Goal: Information Seeking & Learning: Learn about a topic

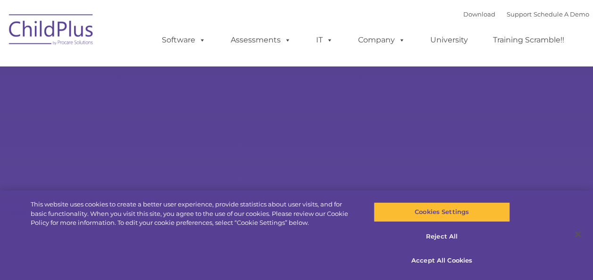
select select "MEDIUM"
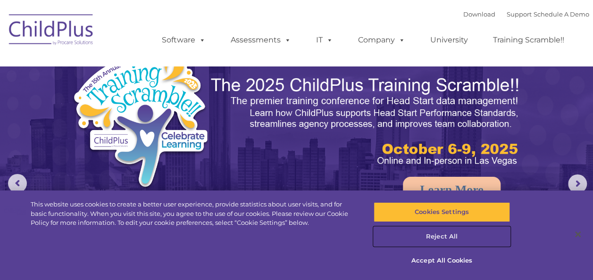
click at [440, 235] on button "Reject All" at bounding box center [441, 237] width 136 height 20
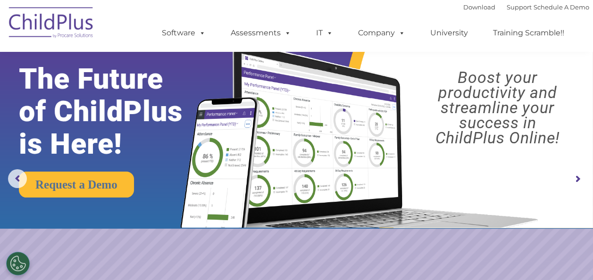
scroll to position [1, 0]
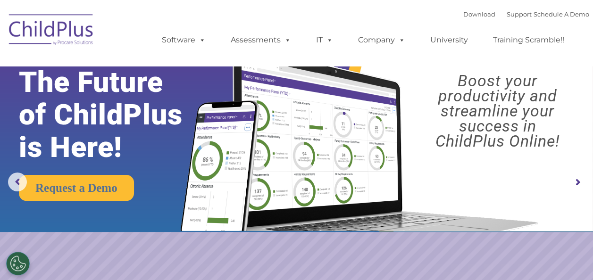
drag, startPoint x: 592, startPoint y: 48, endPoint x: 593, endPoint y: 32, distance: 16.0
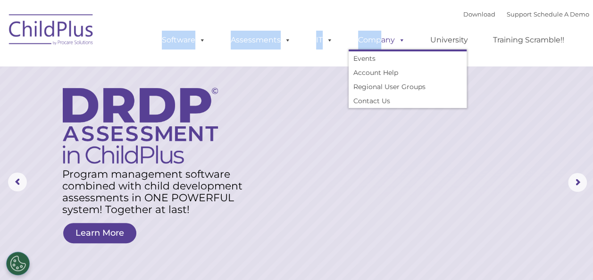
drag, startPoint x: 395, startPoint y: 41, endPoint x: 379, endPoint y: 48, distance: 17.2
click at [379, 48] on div "Download Support | Schedule A Demo  MENU MENU Software ChildPlus: The original…" at bounding box center [366, 33] width 446 height 52
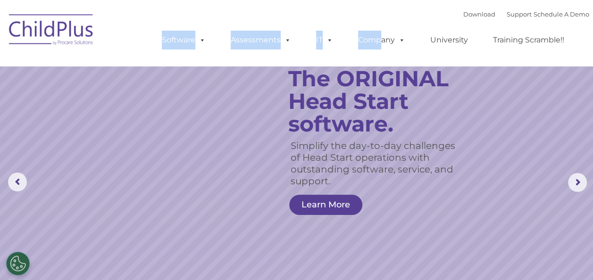
click at [74, 36] on img at bounding box center [51, 31] width 94 height 47
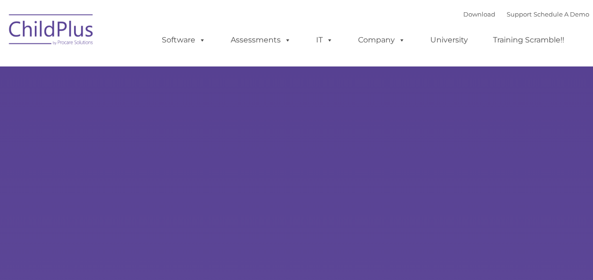
type input ""
select select "MEDIUM"
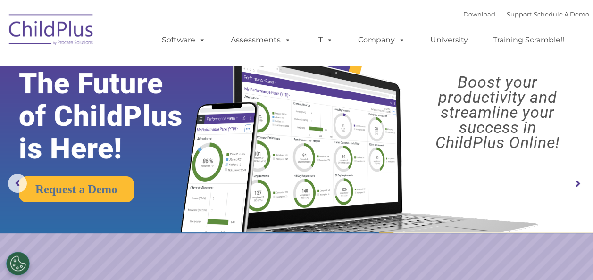
click at [575, 183] on rs-arrow at bounding box center [577, 183] width 19 height 19
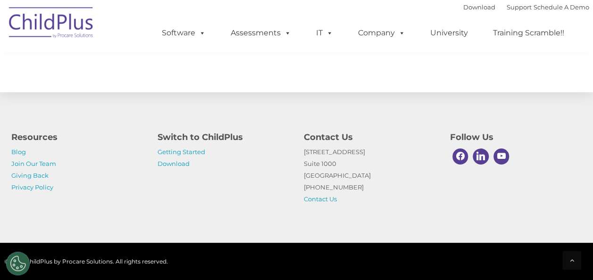
scroll to position [1130, 0]
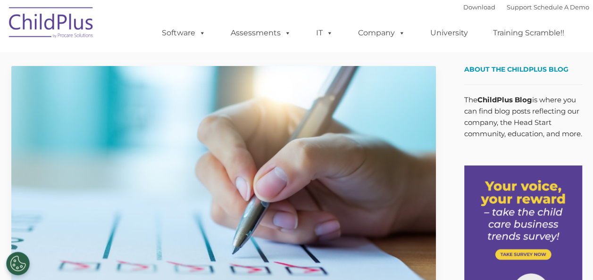
click at [221, 156] on img at bounding box center [223, 185] width 424 height 239
